Goal: Information Seeking & Learning: Learn about a topic

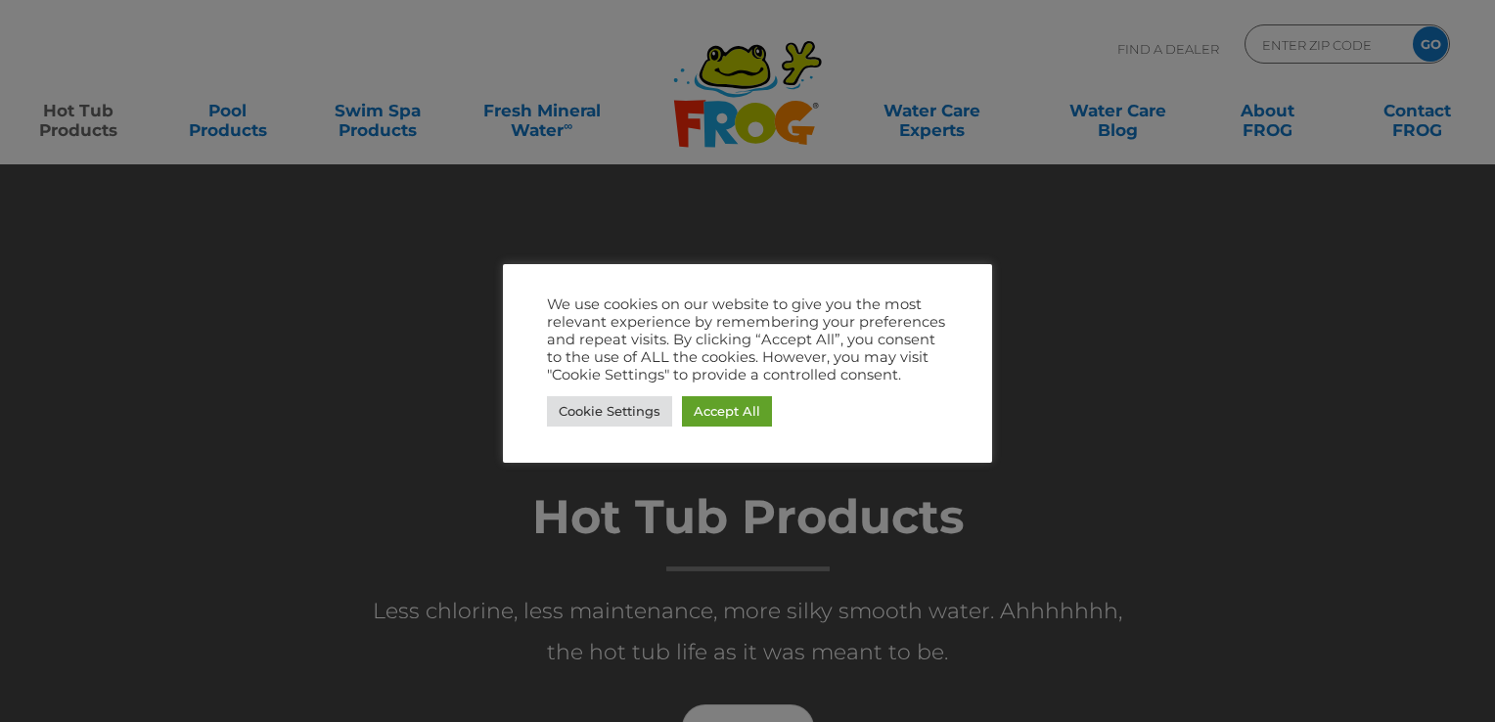
click at [745, 406] on link "Accept All" at bounding box center [727, 411] width 90 height 30
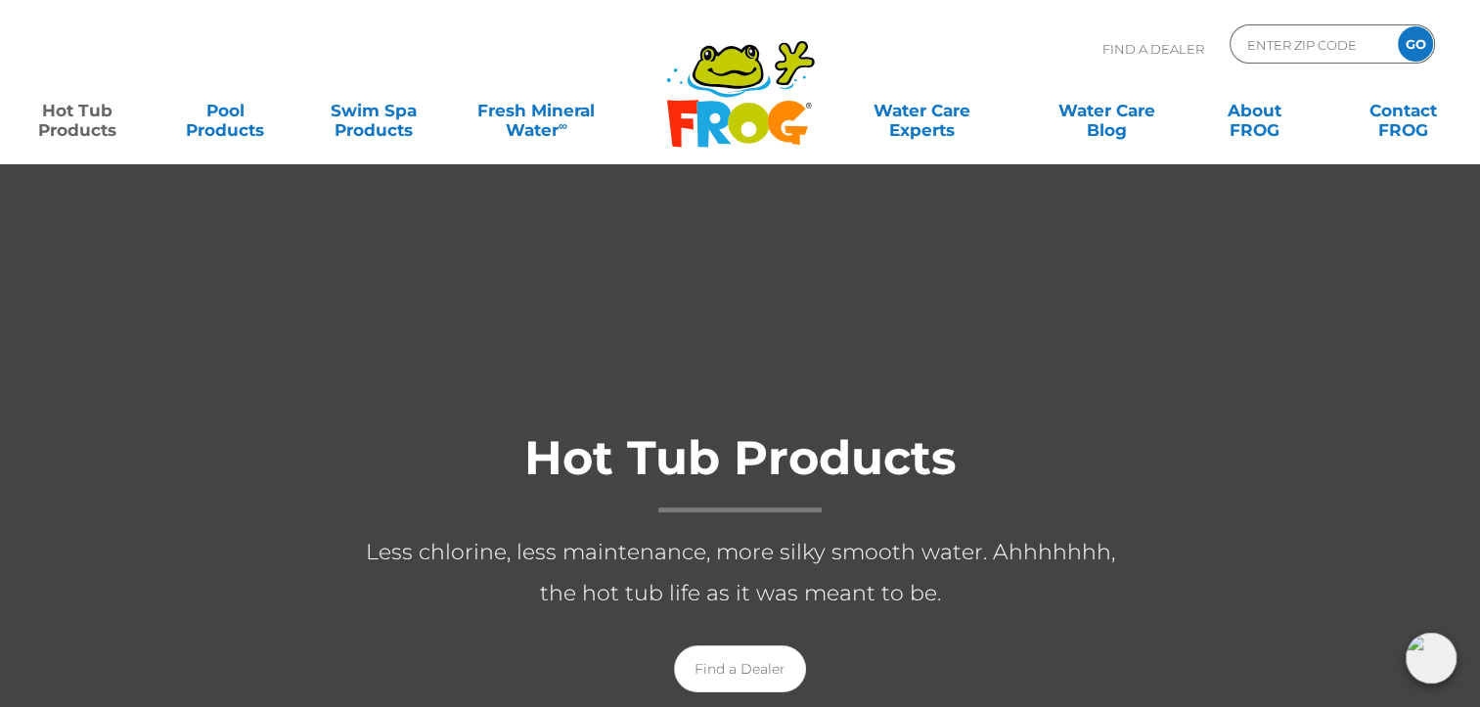
scroll to position [57, 0]
click at [68, 129] on link "Hot Tub Products" at bounding box center [77, 110] width 115 height 39
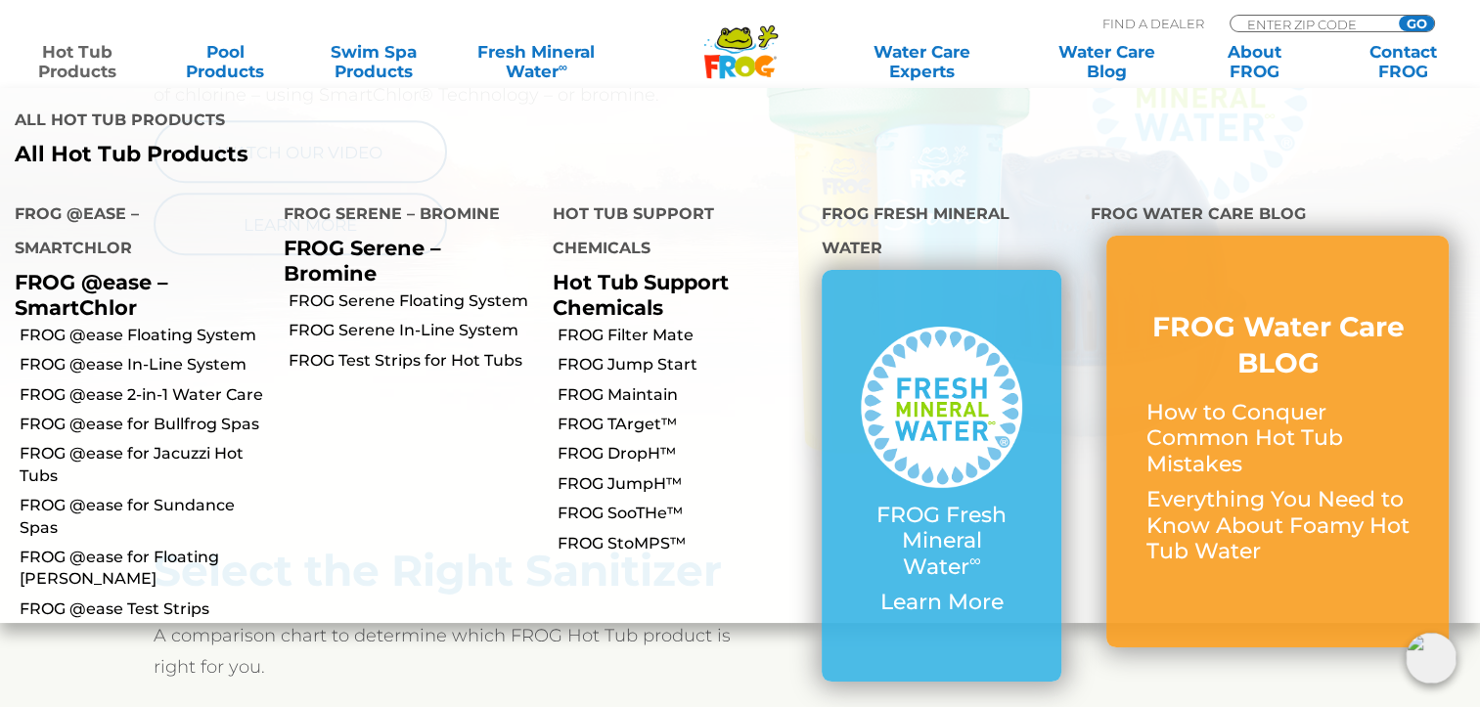
scroll to position [1169, 0]
click at [231, 325] on link "FROG @ease Floating System" at bounding box center [145, 336] width 250 height 22
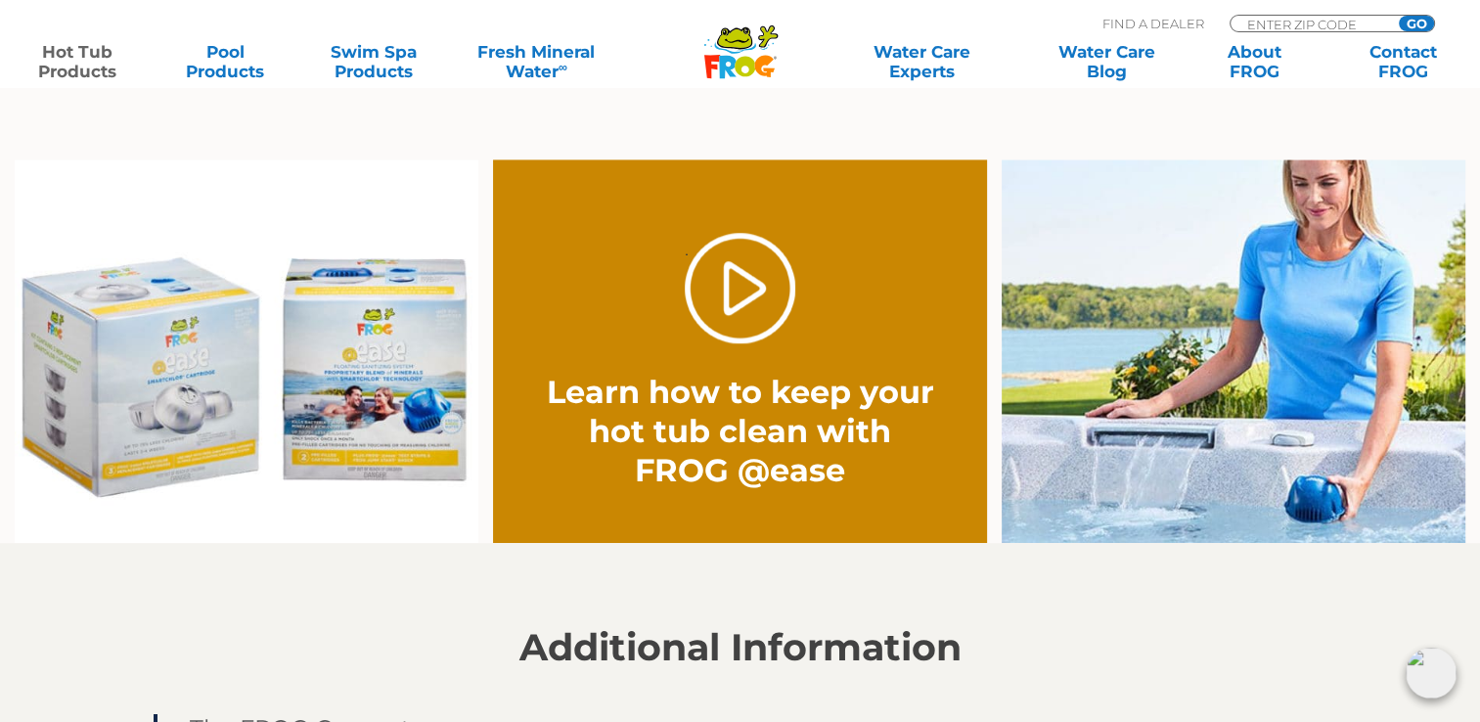
scroll to position [1442, 0]
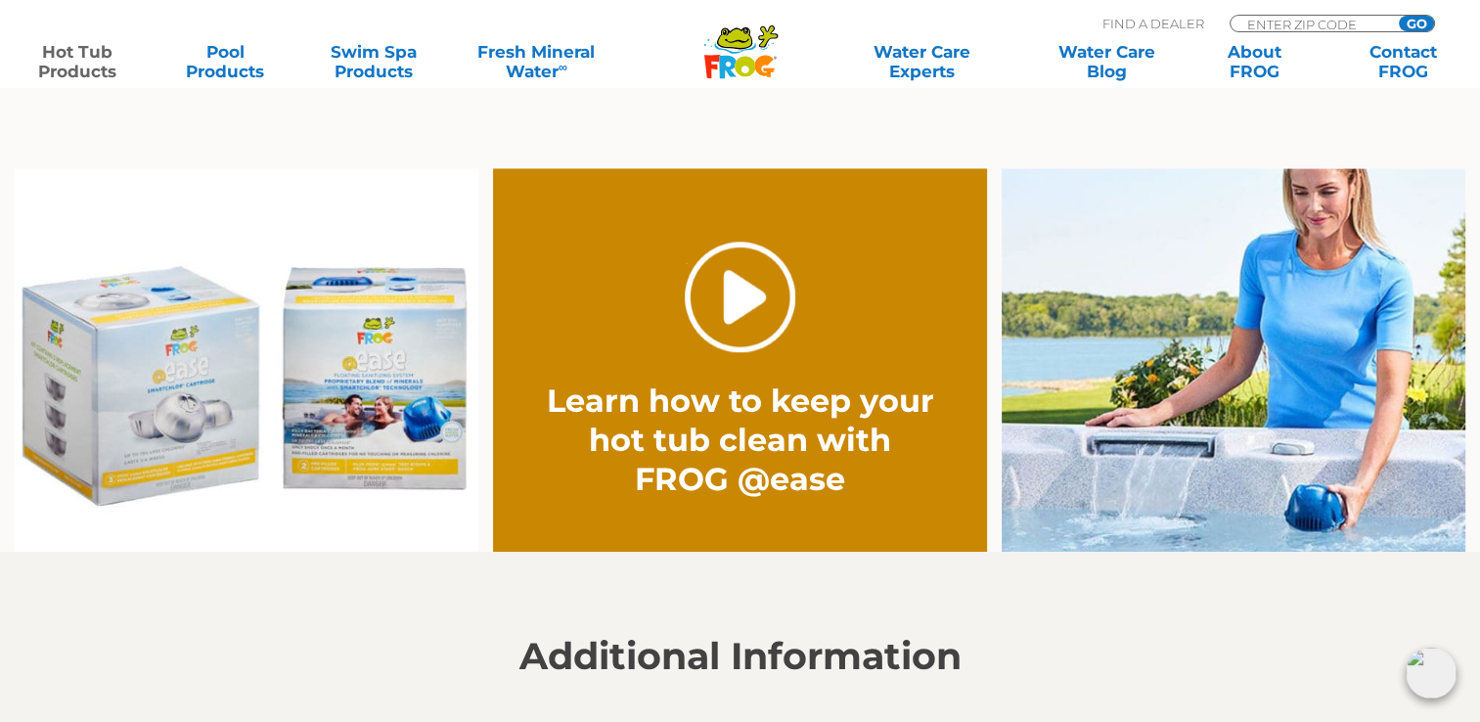
click at [735, 294] on link "." at bounding box center [740, 297] width 111 height 111
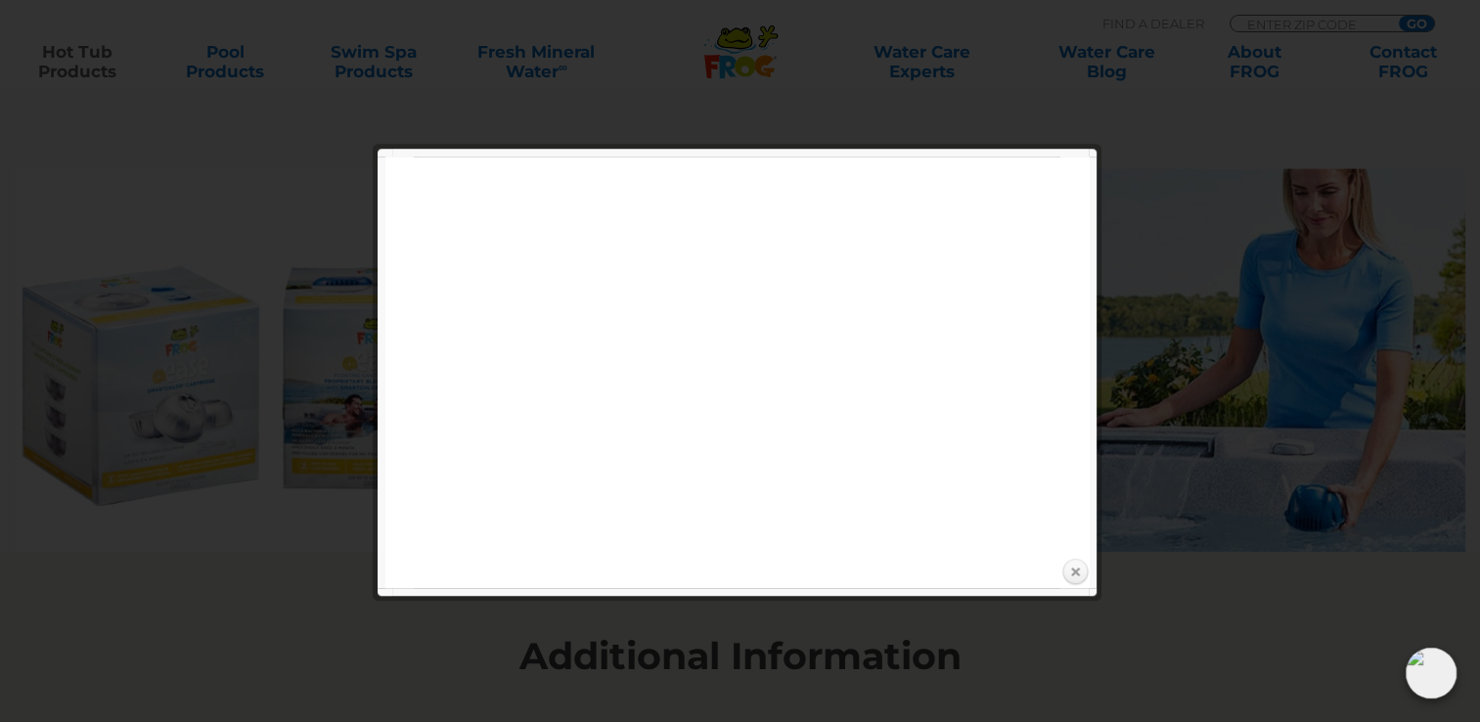
click at [1076, 573] on link "Close" at bounding box center [1075, 572] width 29 height 29
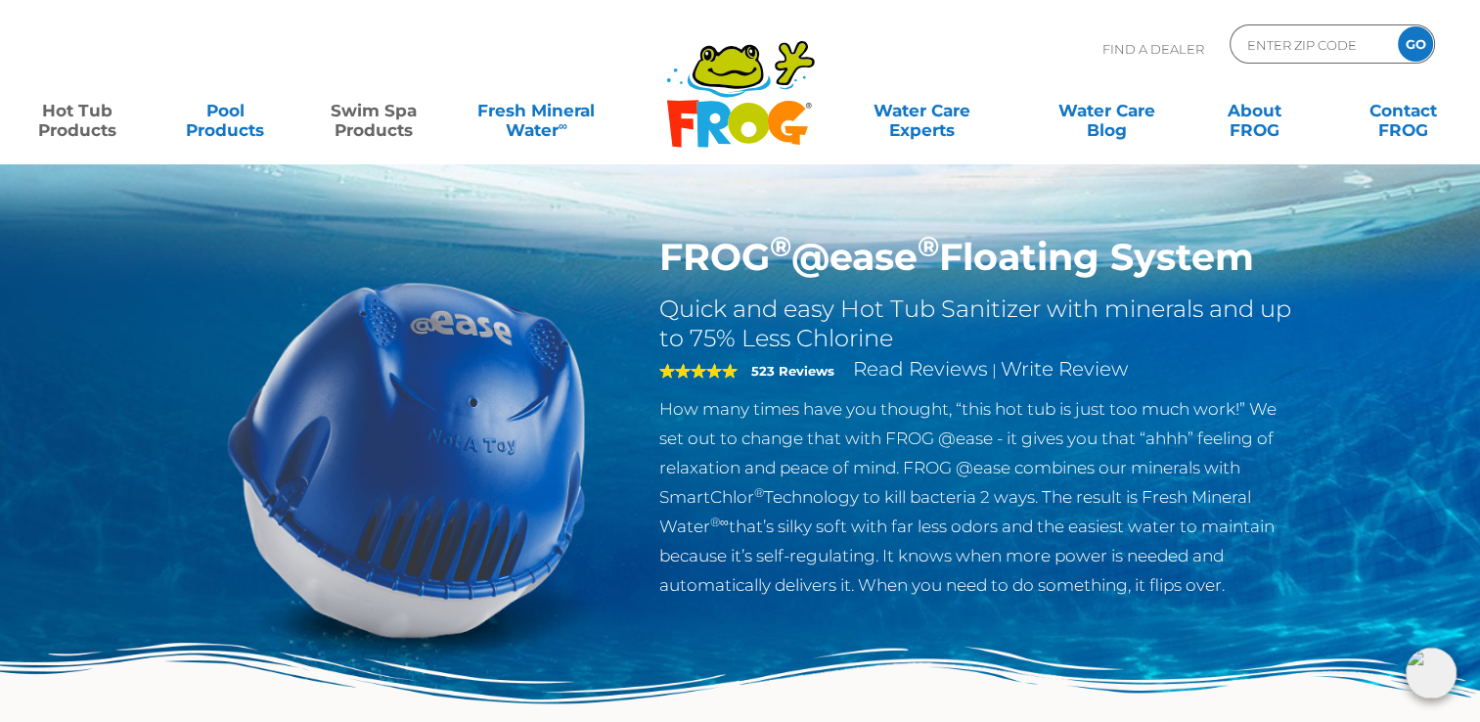
click at [387, 129] on link "Swim Spa Products" at bounding box center [373, 110] width 115 height 39
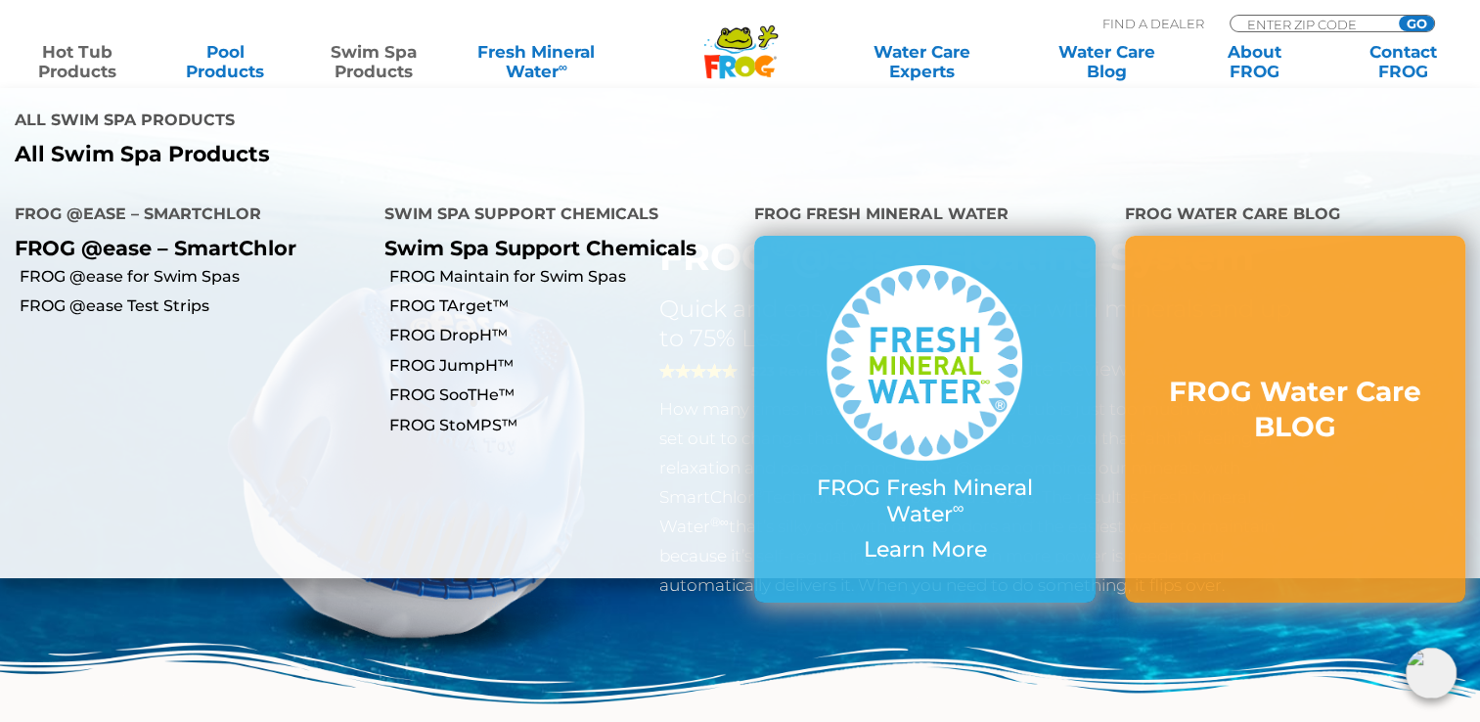
scroll to position [1442, 0]
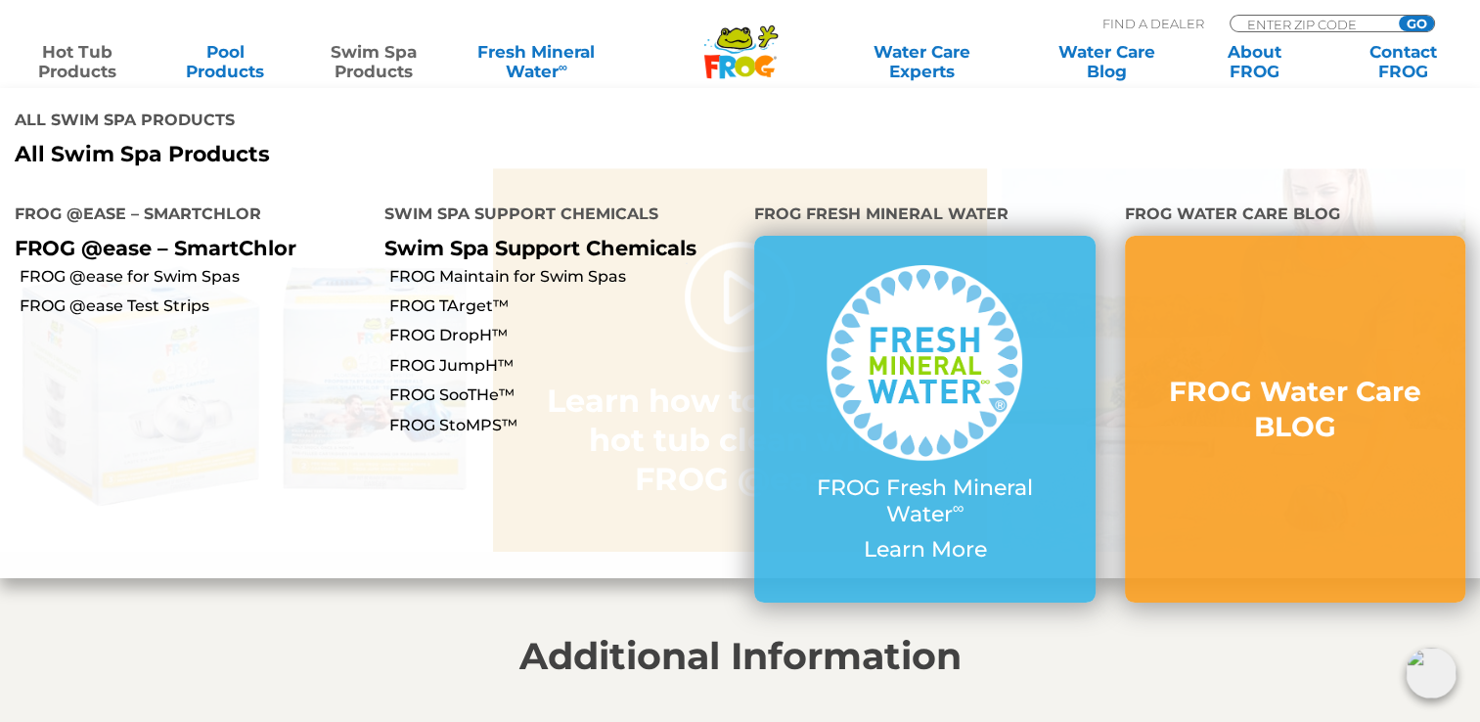
click at [78, 64] on link "Hot Tub Products" at bounding box center [77, 61] width 115 height 39
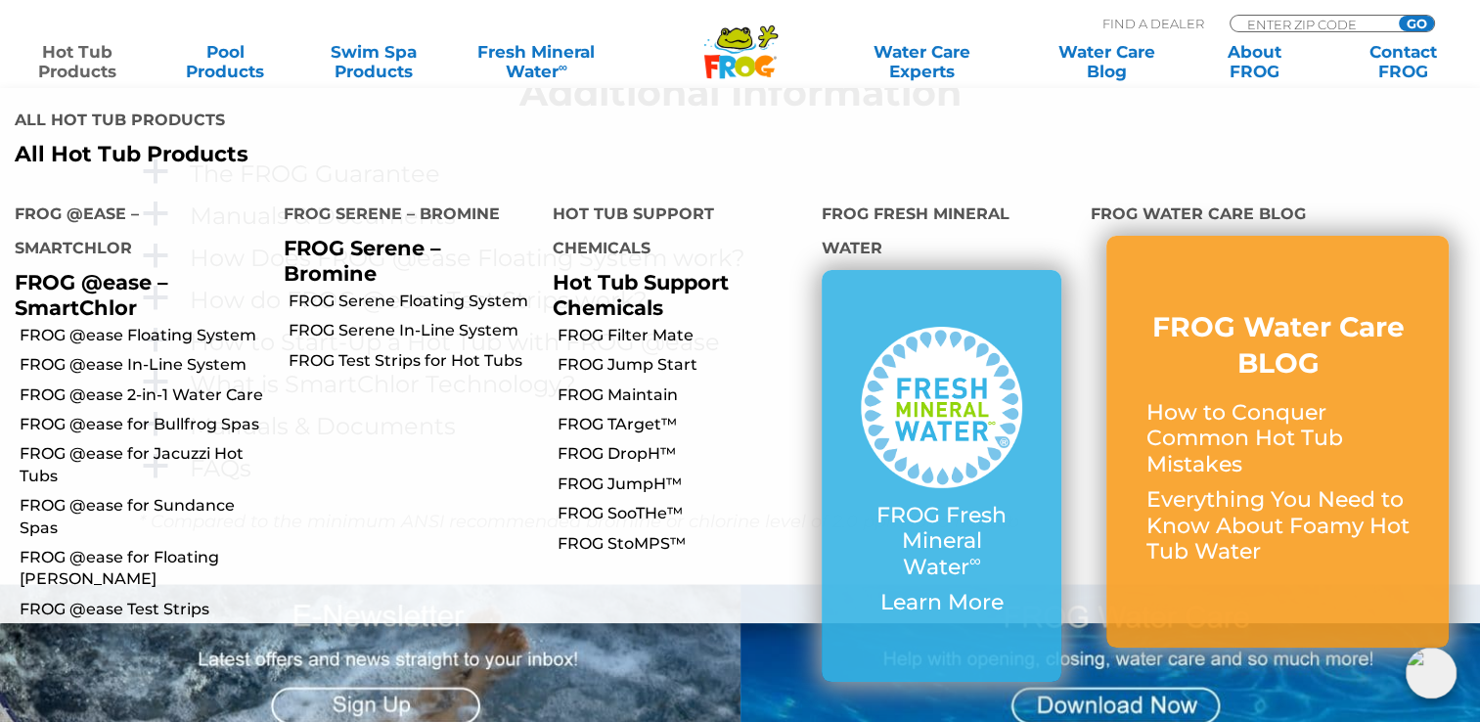
scroll to position [2010, 0]
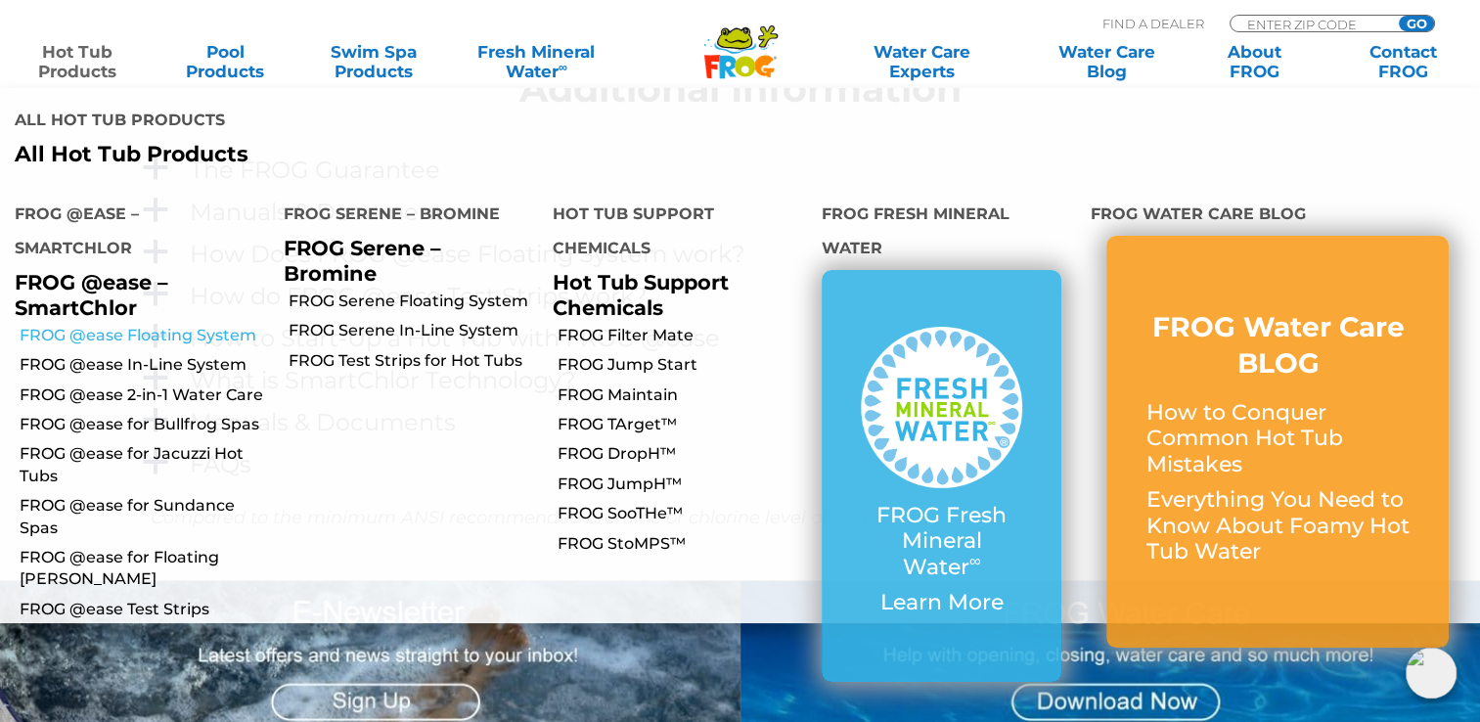
click at [218, 325] on link "FROG @ease Floating System" at bounding box center [145, 336] width 250 height 22
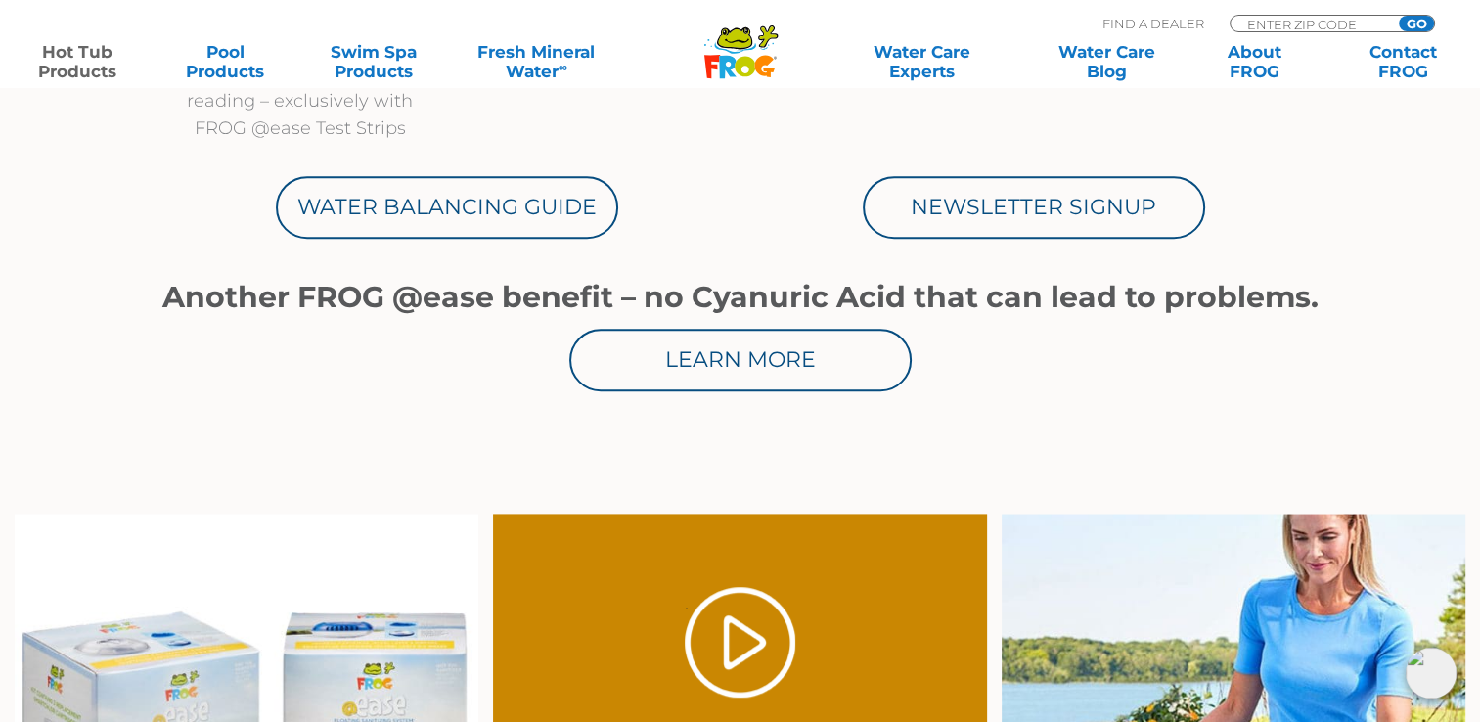
scroll to position [1081, 0]
